Goal: Navigation & Orientation: Understand site structure

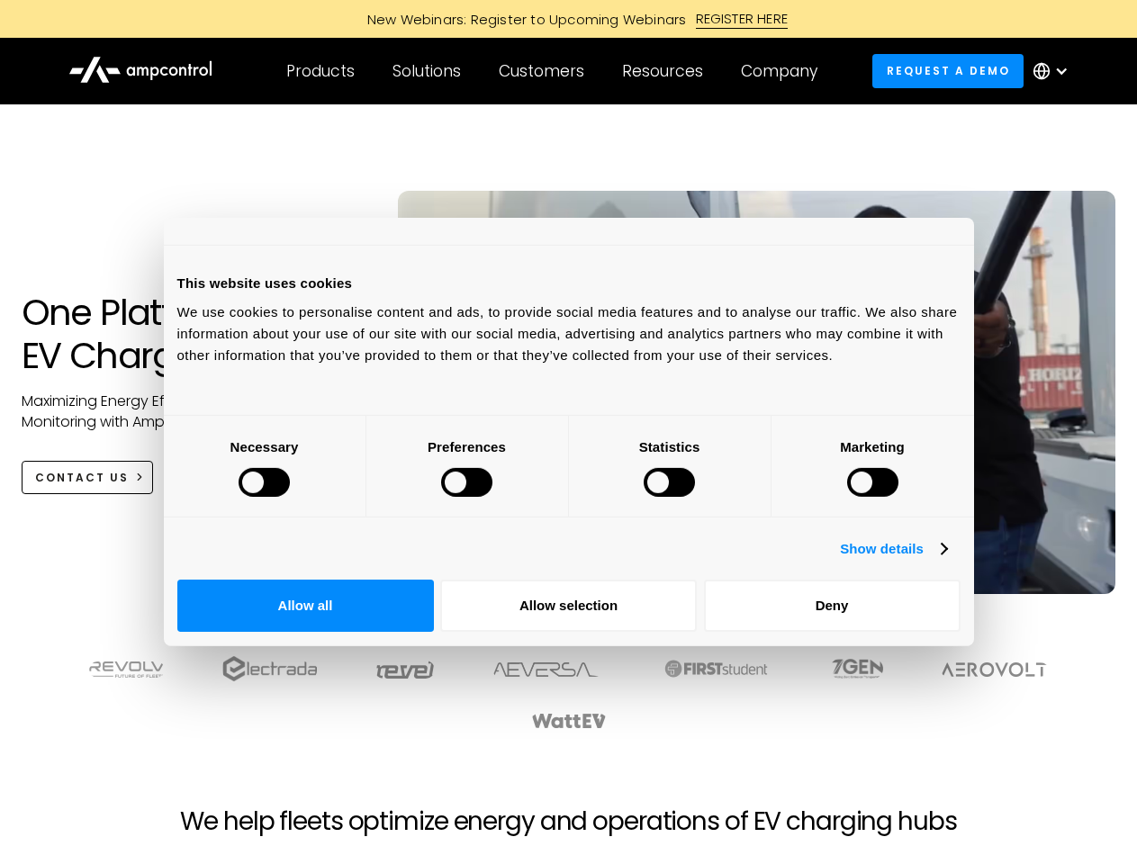
click at [290, 497] on div at bounding box center [264, 482] width 51 height 29
click at [946, 560] on link "Show details" at bounding box center [893, 549] width 106 height 22
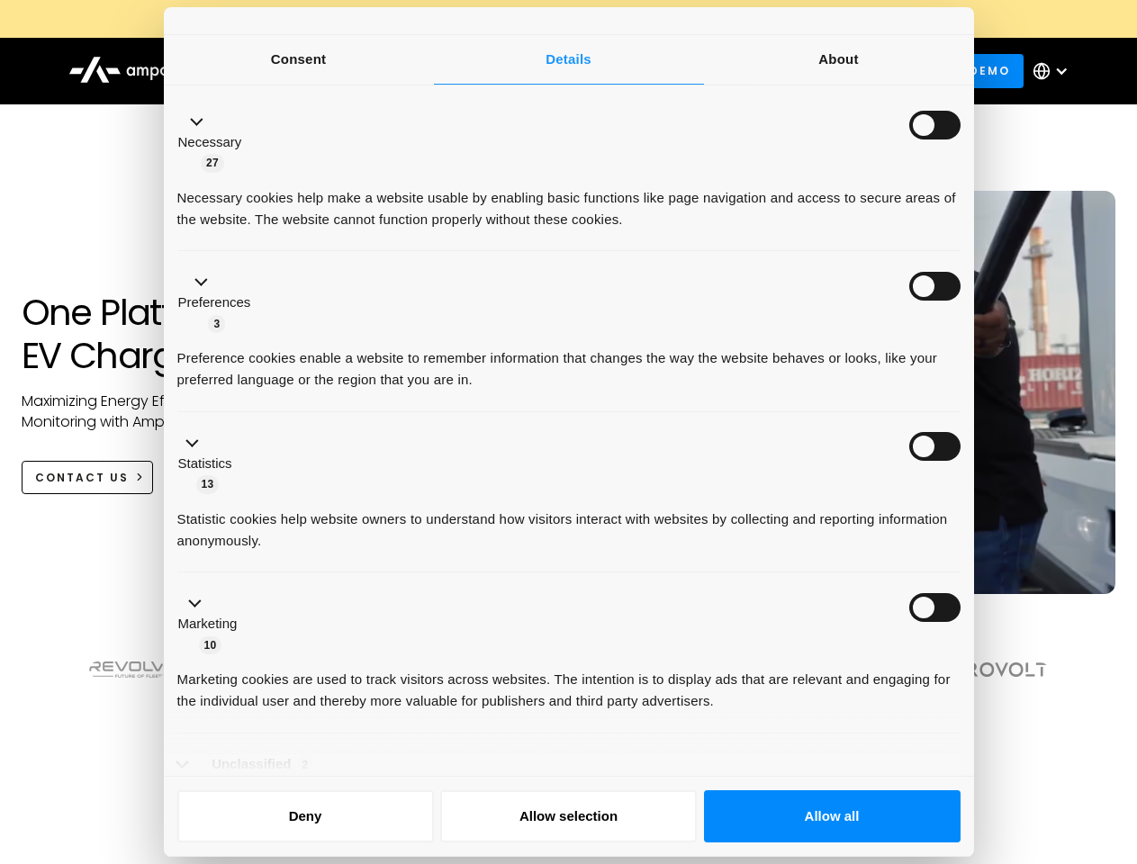
click at [961, 252] on li "Necessary 27 Necessary cookies help make a website usable by enabling basic fun…" at bounding box center [568, 171] width 783 height 161
click at [969, 688] on ul "Necessary 27 Necessary cookies help make a website usable by enabling basic fun…" at bounding box center [568, 462] width 800 height 742
click at [995, 746] on div at bounding box center [568, 712] width 1036 height 112
click at [554, 71] on div "Customers" at bounding box center [542, 71] width 86 height 20
click at [320, 71] on div "Products" at bounding box center [320, 71] width 68 height 20
